Goal: Book appointment/travel/reservation

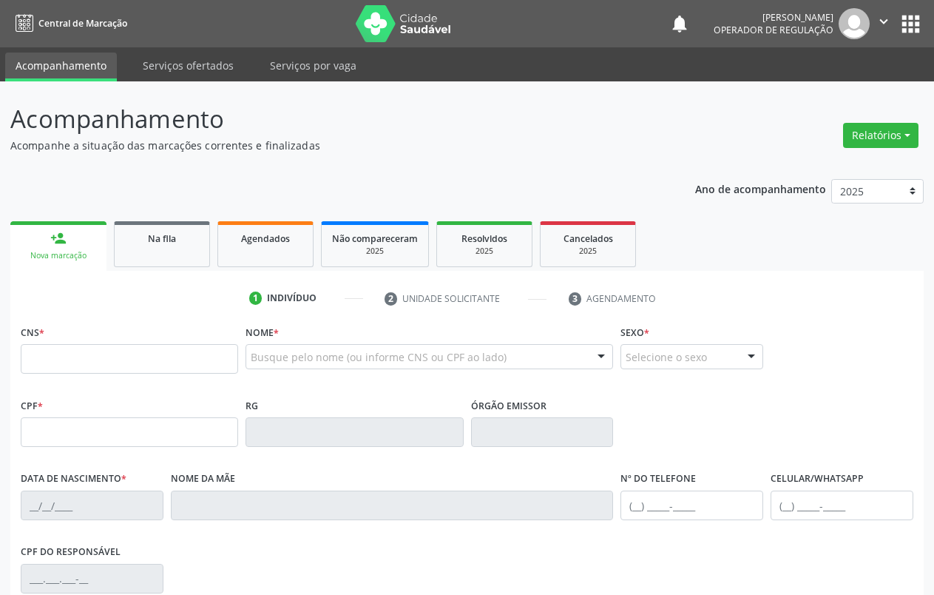
scroll to position [48, 0]
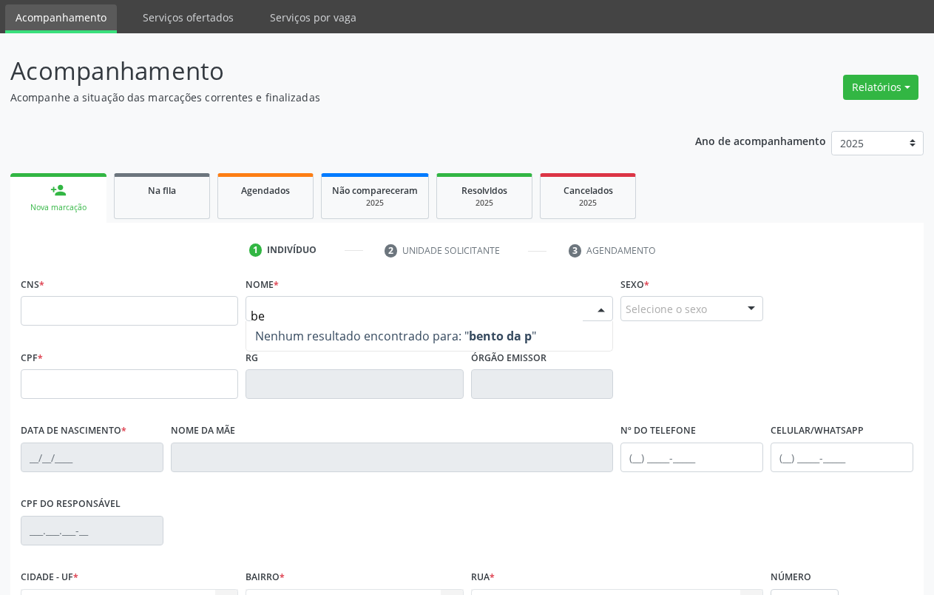
type input "b"
click at [215, 330] on fieldset "CNS *" at bounding box center [130, 304] width 218 height 63
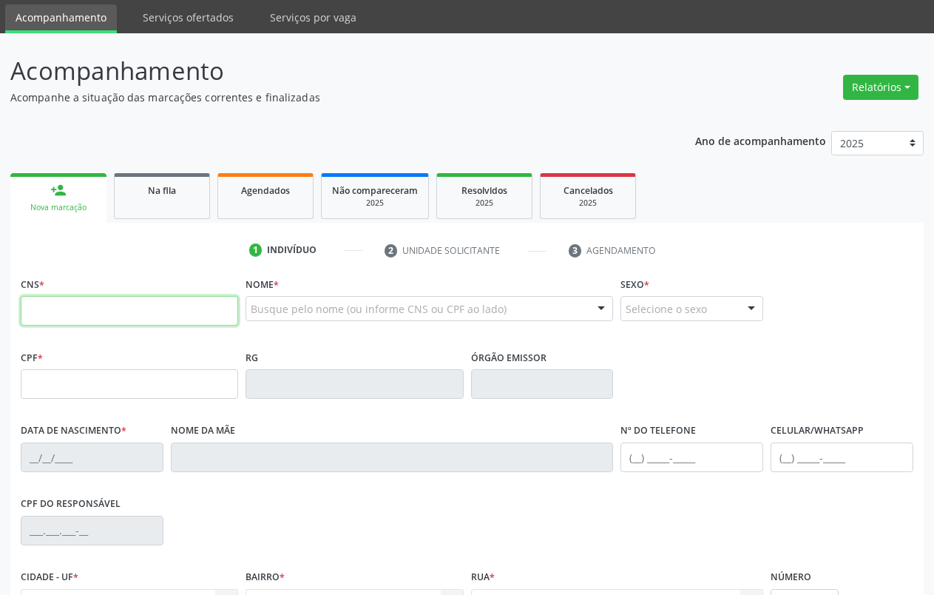
click at [203, 309] on input "text" at bounding box center [130, 311] width 218 height 30
type input "705 6044 7284 0510"
type input "657.214.624-34"
type input "[DATE]"
type input "[PERSON_NAME] da Purificação Coelho"
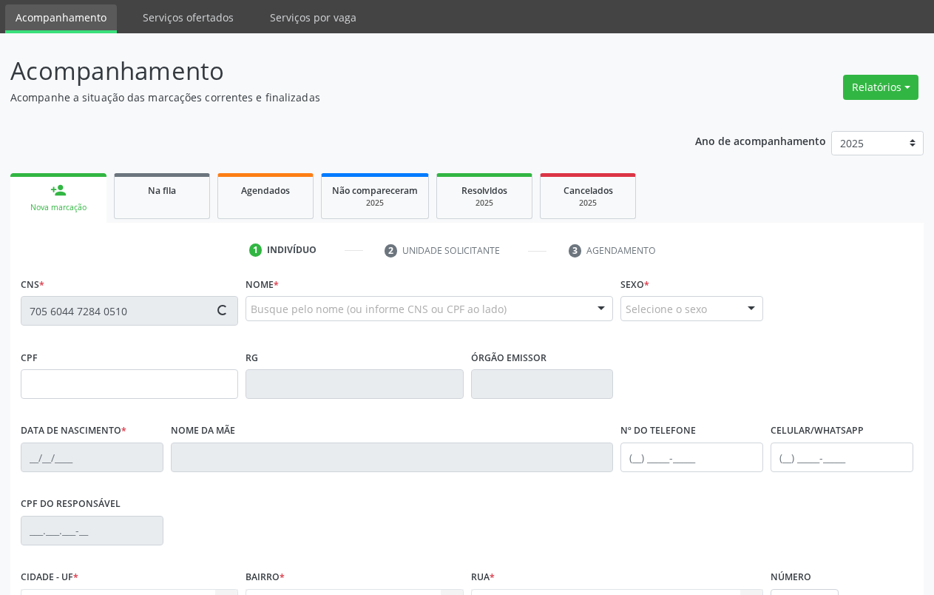
type input "[PHONE_NUMBER]"
type input "037.092.084-83"
type input "5"
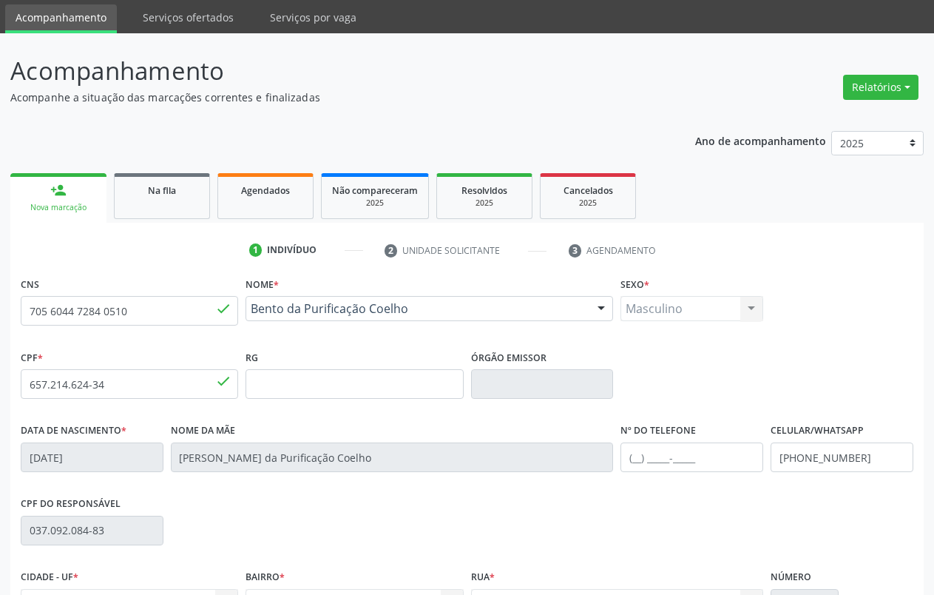
scroll to position [207, 0]
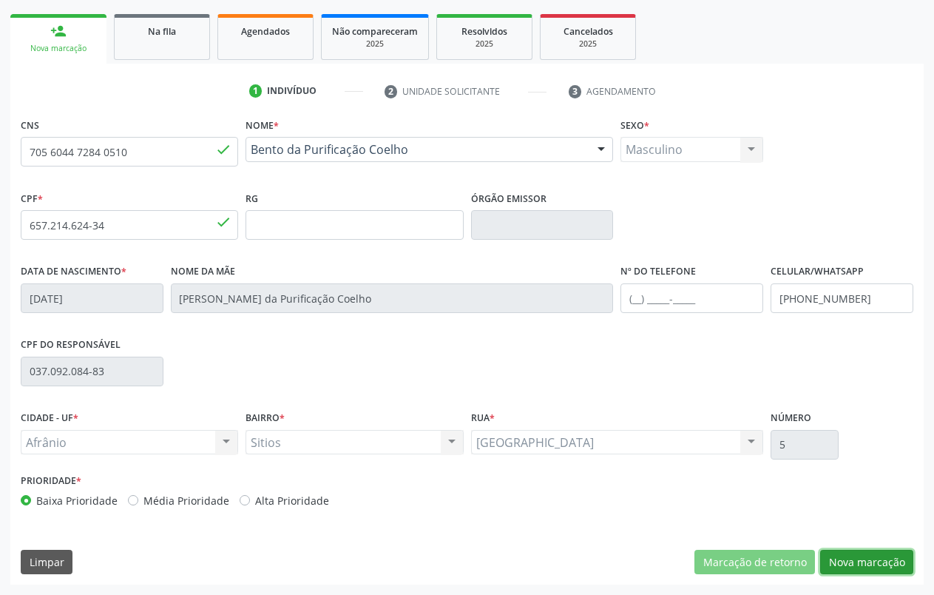
click at [869, 567] on button "Nova marcação" at bounding box center [867, 562] width 93 height 25
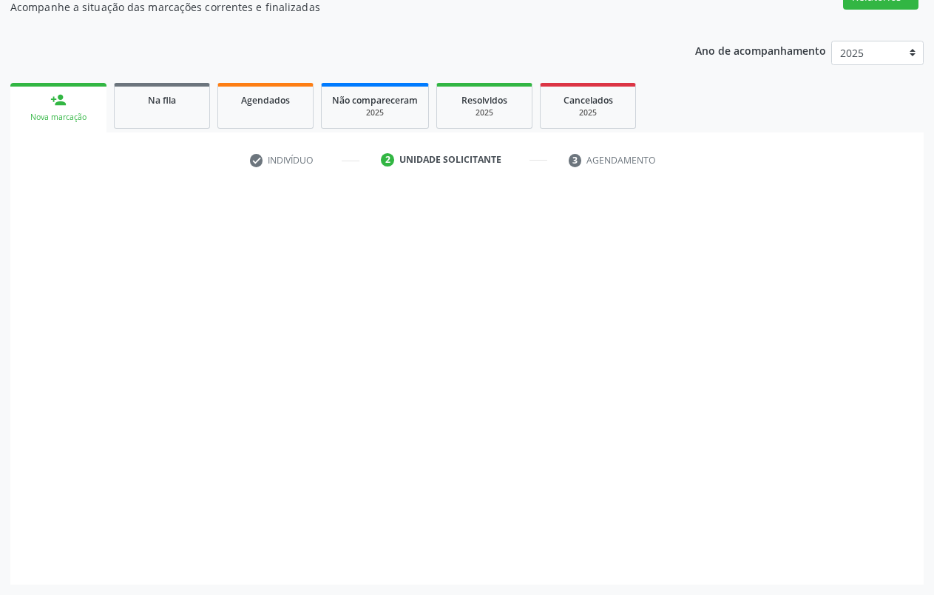
scroll to position [138, 0]
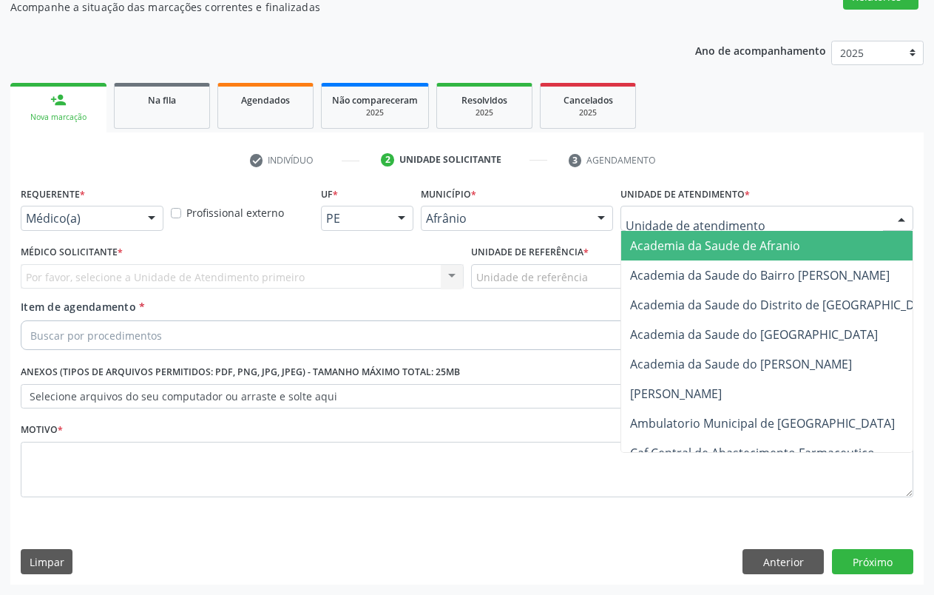
drag, startPoint x: 892, startPoint y: 208, endPoint x: 883, endPoint y: 232, distance: 25.3
click at [892, 209] on div at bounding box center [902, 218] width 22 height 25
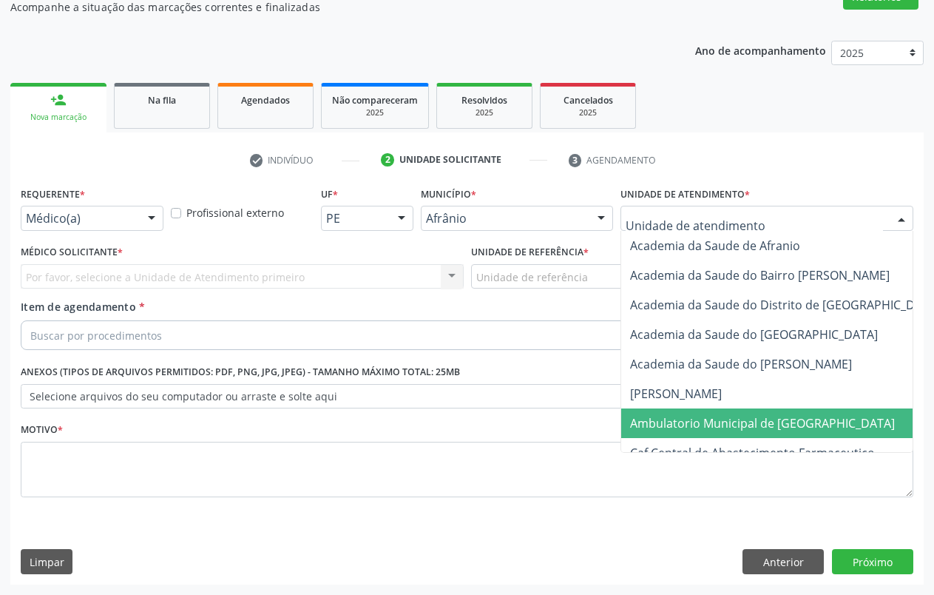
click at [747, 419] on span "Ambulatorio Municipal de [GEOGRAPHIC_DATA]" at bounding box center [762, 423] width 265 height 16
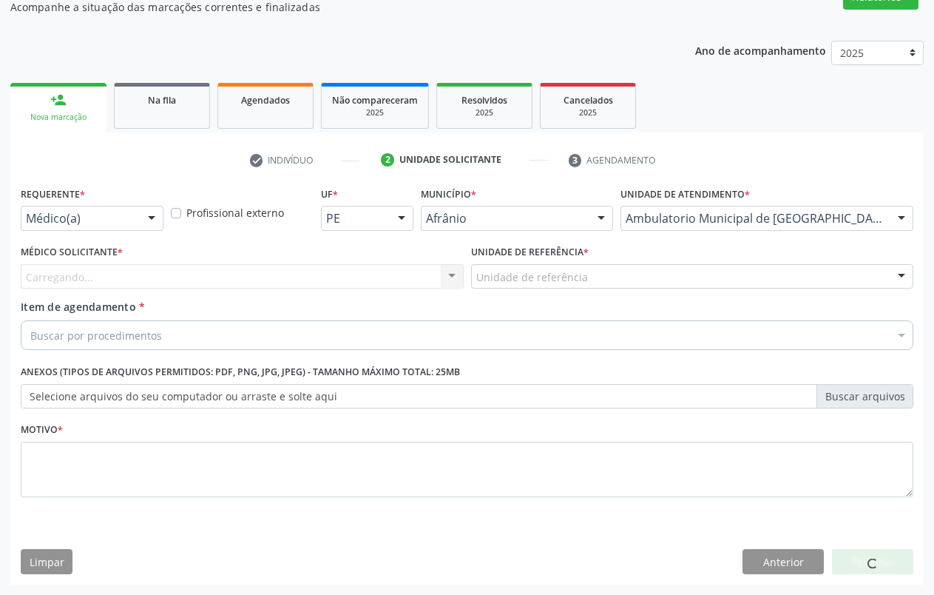
click at [584, 279] on div "Unidade de referência" at bounding box center [692, 276] width 443 height 25
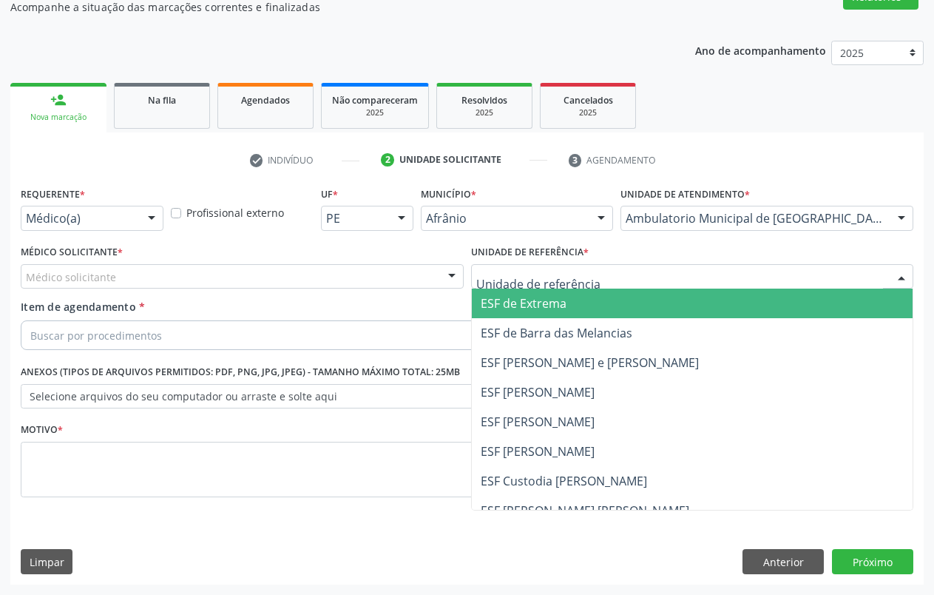
click at [570, 303] on span "ESF de Extrema" at bounding box center [693, 304] width 442 height 30
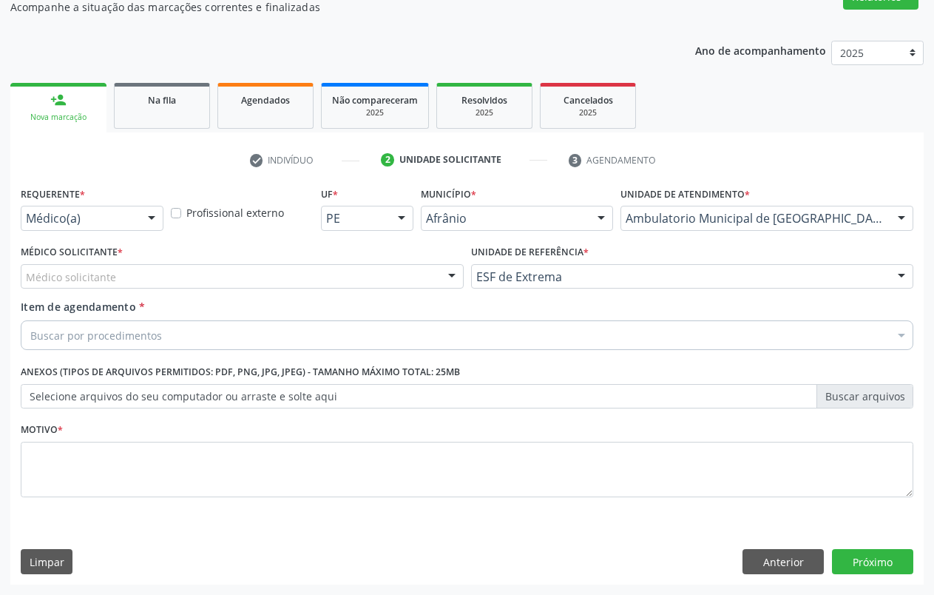
click at [441, 282] on div at bounding box center [452, 277] width 22 height 25
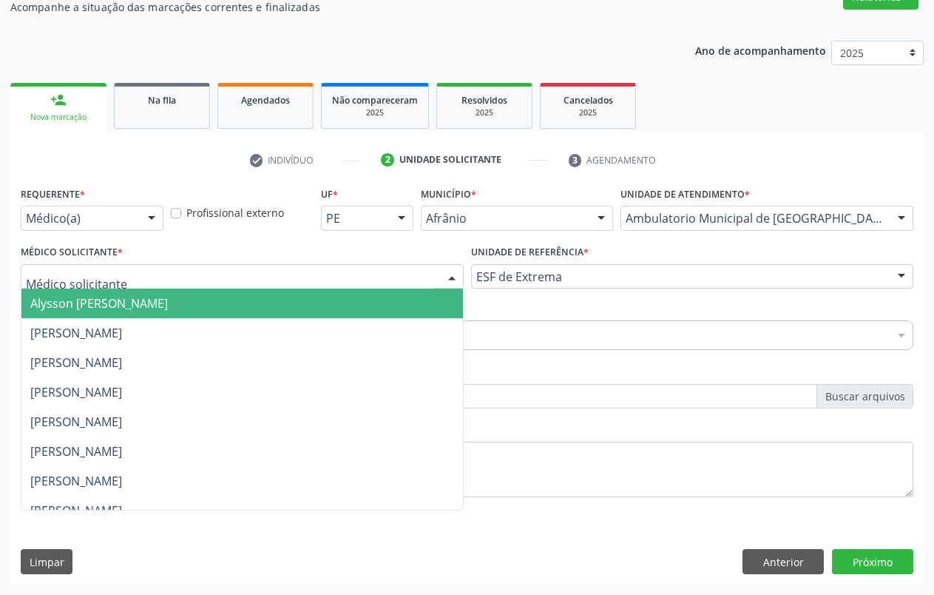
click at [343, 292] on span "Alysson [PERSON_NAME]" at bounding box center [242, 304] width 442 height 30
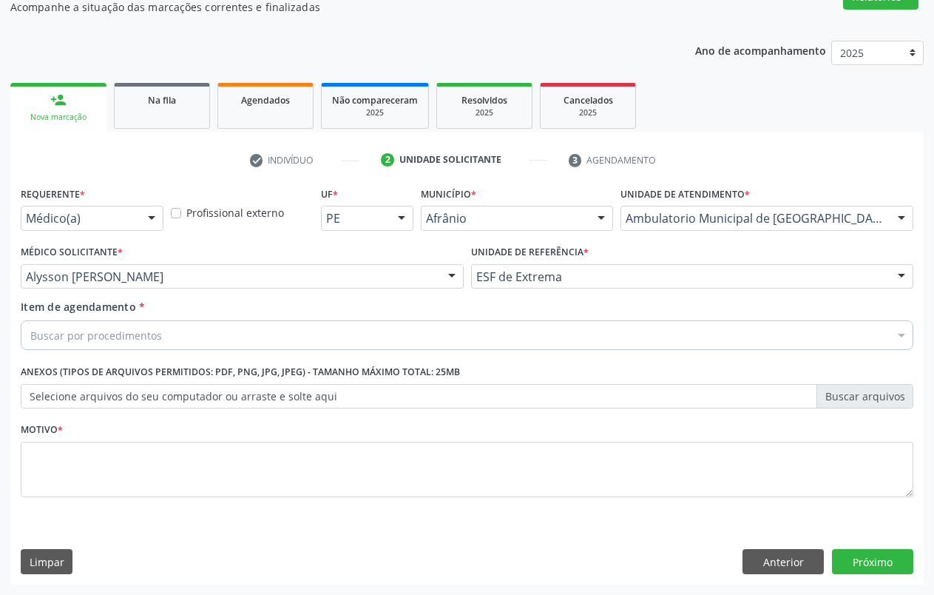
click at [402, 334] on div "Buscar por procedimentos" at bounding box center [467, 335] width 893 height 30
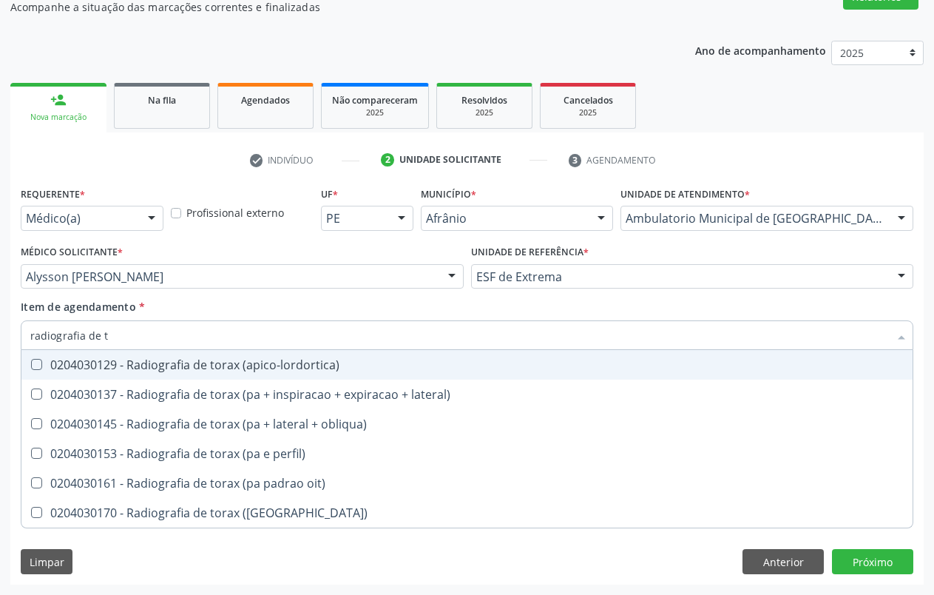
type input "radiografia de to"
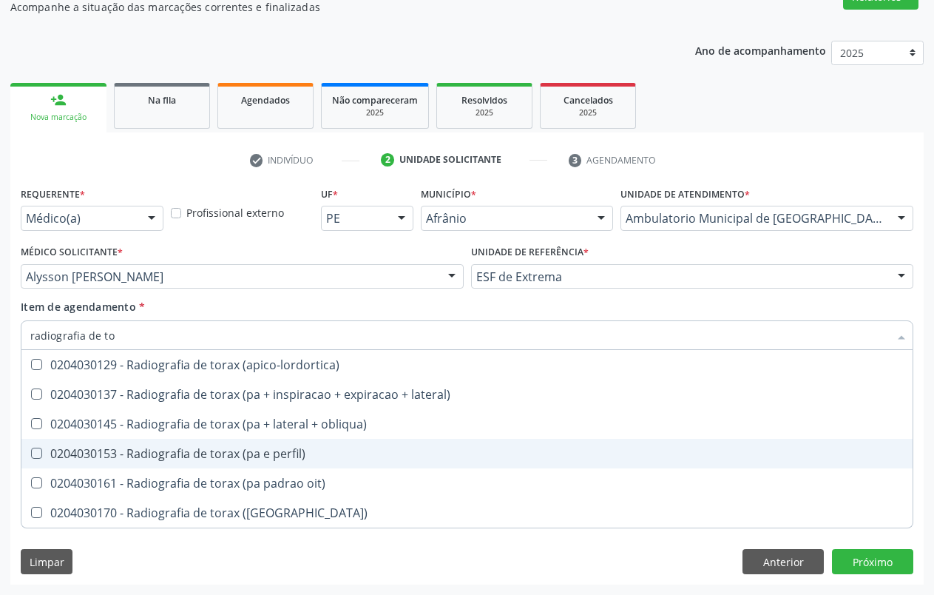
click at [263, 462] on span "0204030153 - Radiografia de torax (pa e perfil)" at bounding box center [467, 454] width 892 height 30
checkbox perfil\) "true"
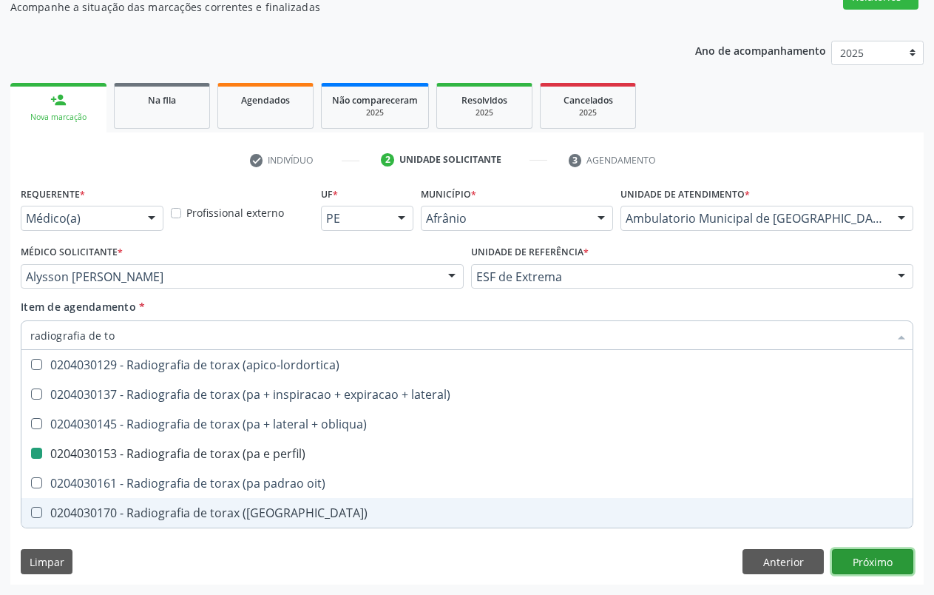
click at [892, 551] on div "Requerente * Médico(a) Médico(a) Enfermeiro(a) Paciente Nenhum resultado encont…" at bounding box center [467, 384] width 914 height 402
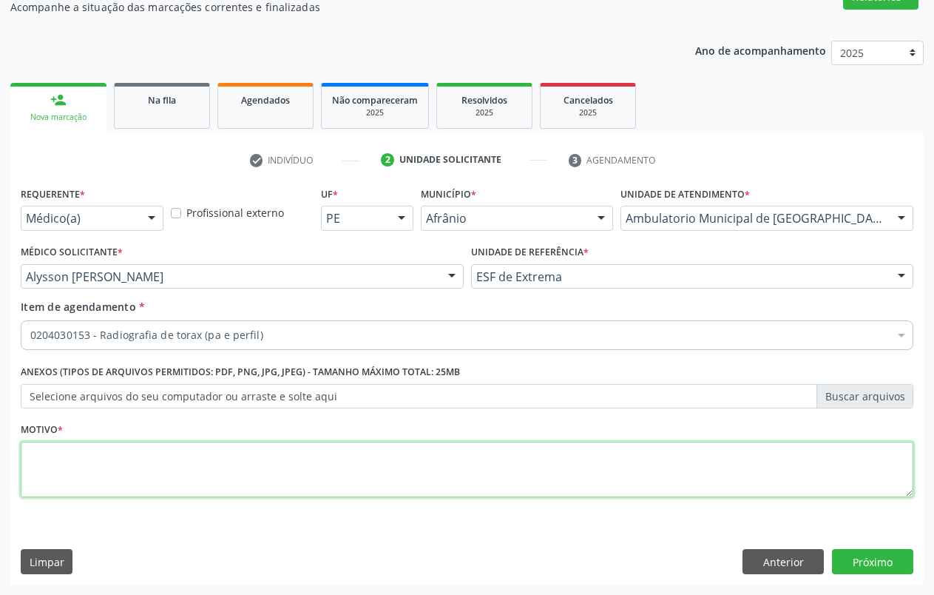
click at [832, 468] on textarea at bounding box center [467, 470] width 893 height 56
type textarea "."
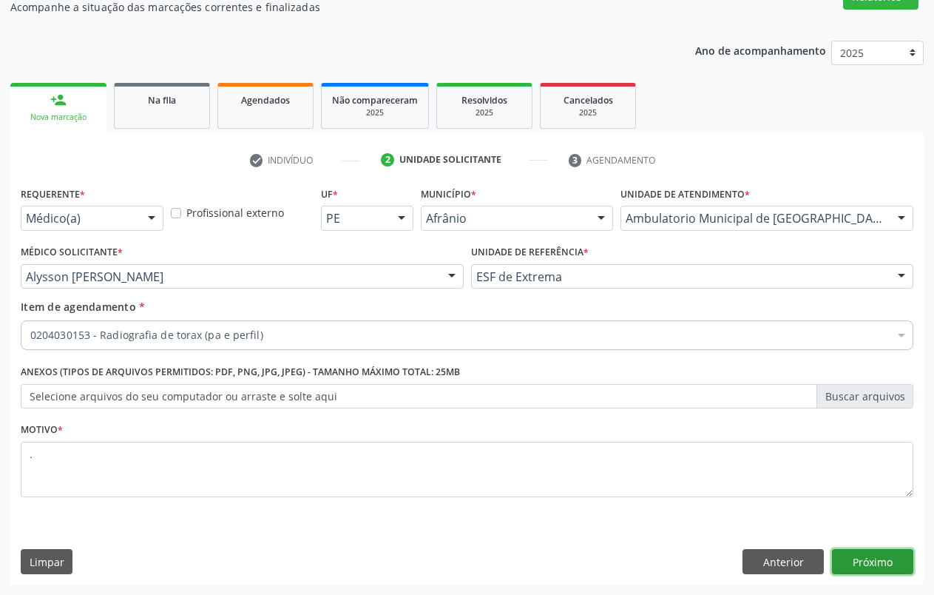
click at [880, 570] on button "Próximo" at bounding box center [872, 561] width 81 height 25
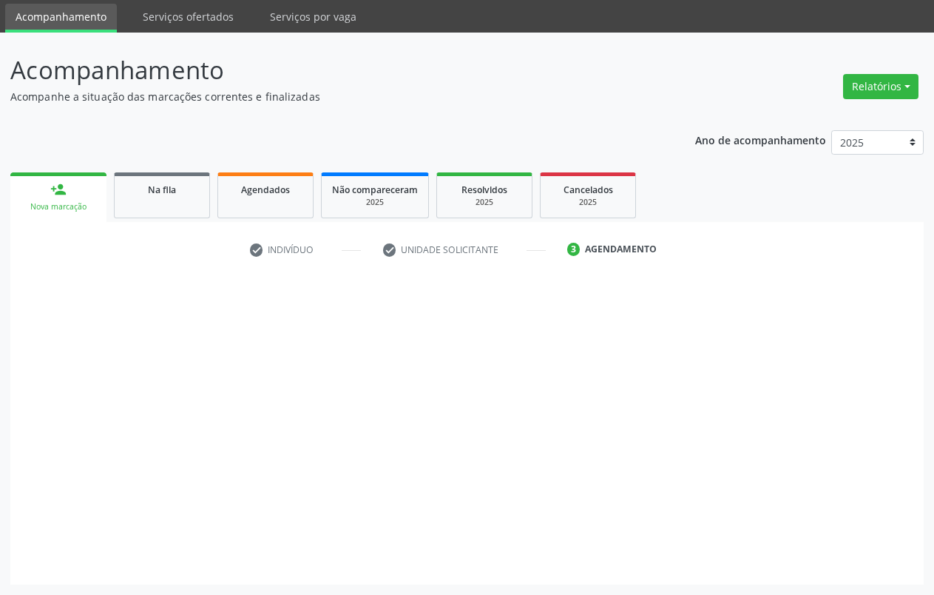
scroll to position [49, 0]
